Goal: Information Seeking & Learning: Learn about a topic

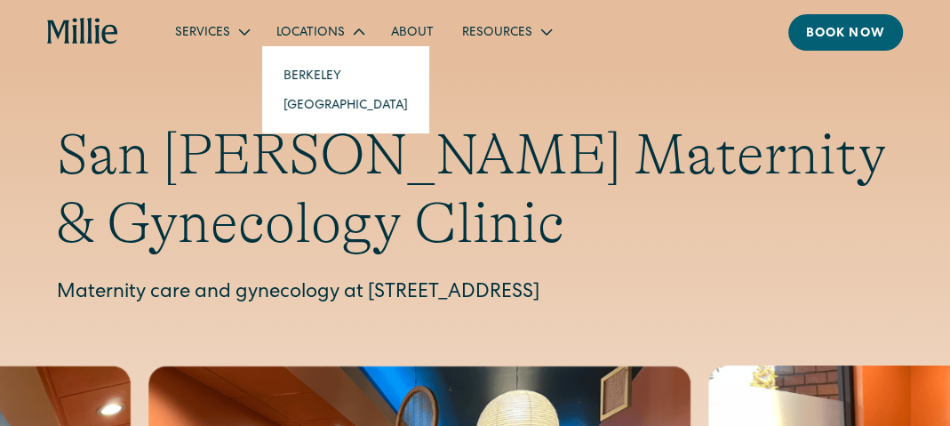
click at [303, 113] on link "[GEOGRAPHIC_DATA]" at bounding box center [345, 104] width 153 height 29
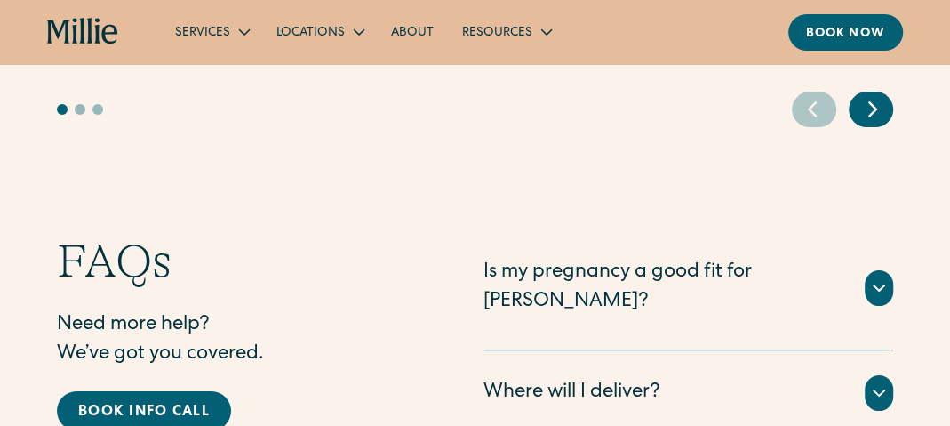
scroll to position [3909, 0]
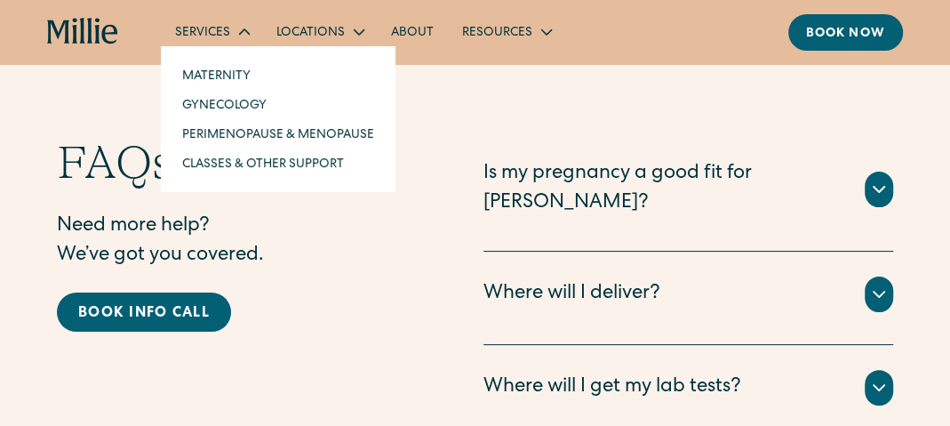
click at [221, 34] on div "Services" at bounding box center [202, 33] width 55 height 19
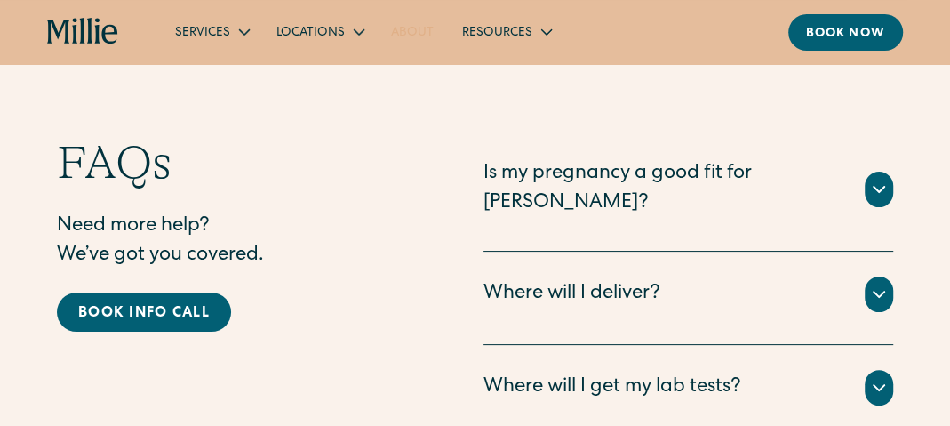
click at [421, 28] on link "About" at bounding box center [412, 31] width 71 height 29
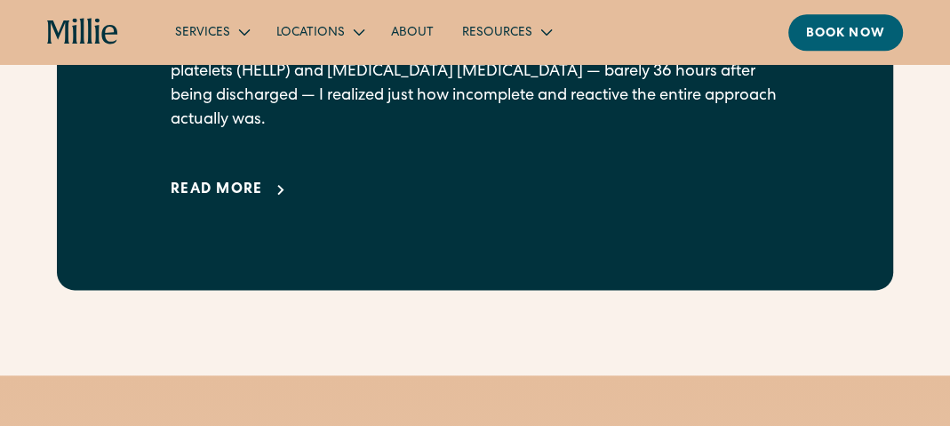
scroll to position [1155, 0]
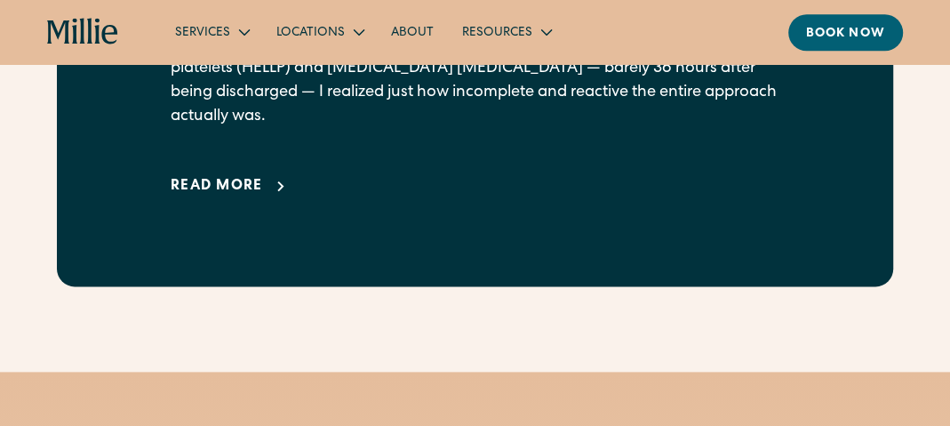
click at [254, 197] on div "Read more" at bounding box center [217, 186] width 92 height 21
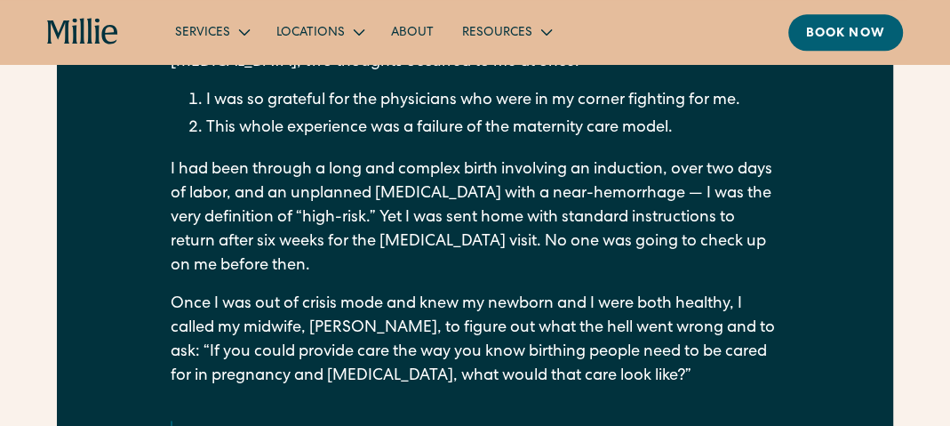
scroll to position [1333, 0]
